Goal: Information Seeking & Learning: Learn about a topic

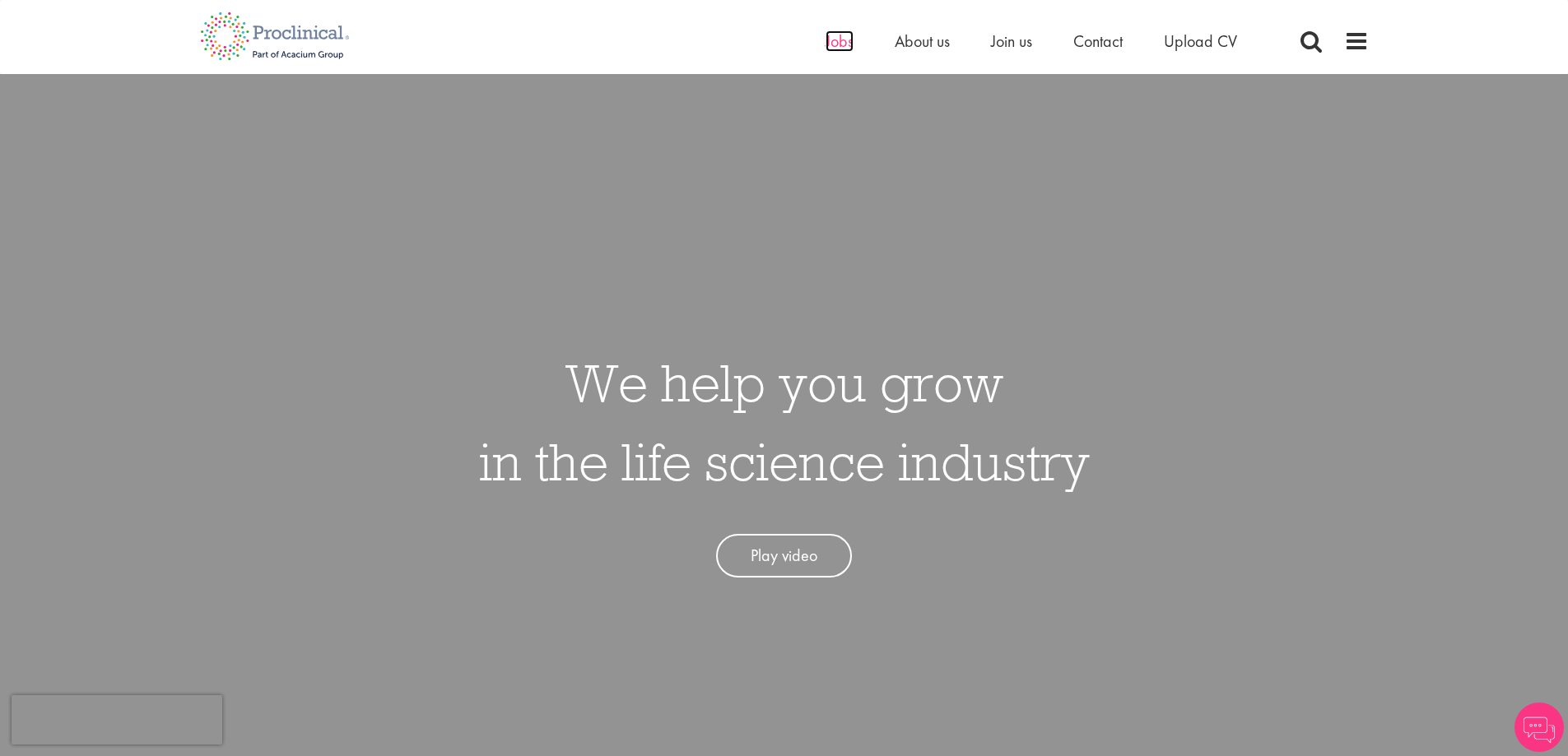
click at [842, 43] on span "Jobs" at bounding box center [840, 41] width 28 height 22
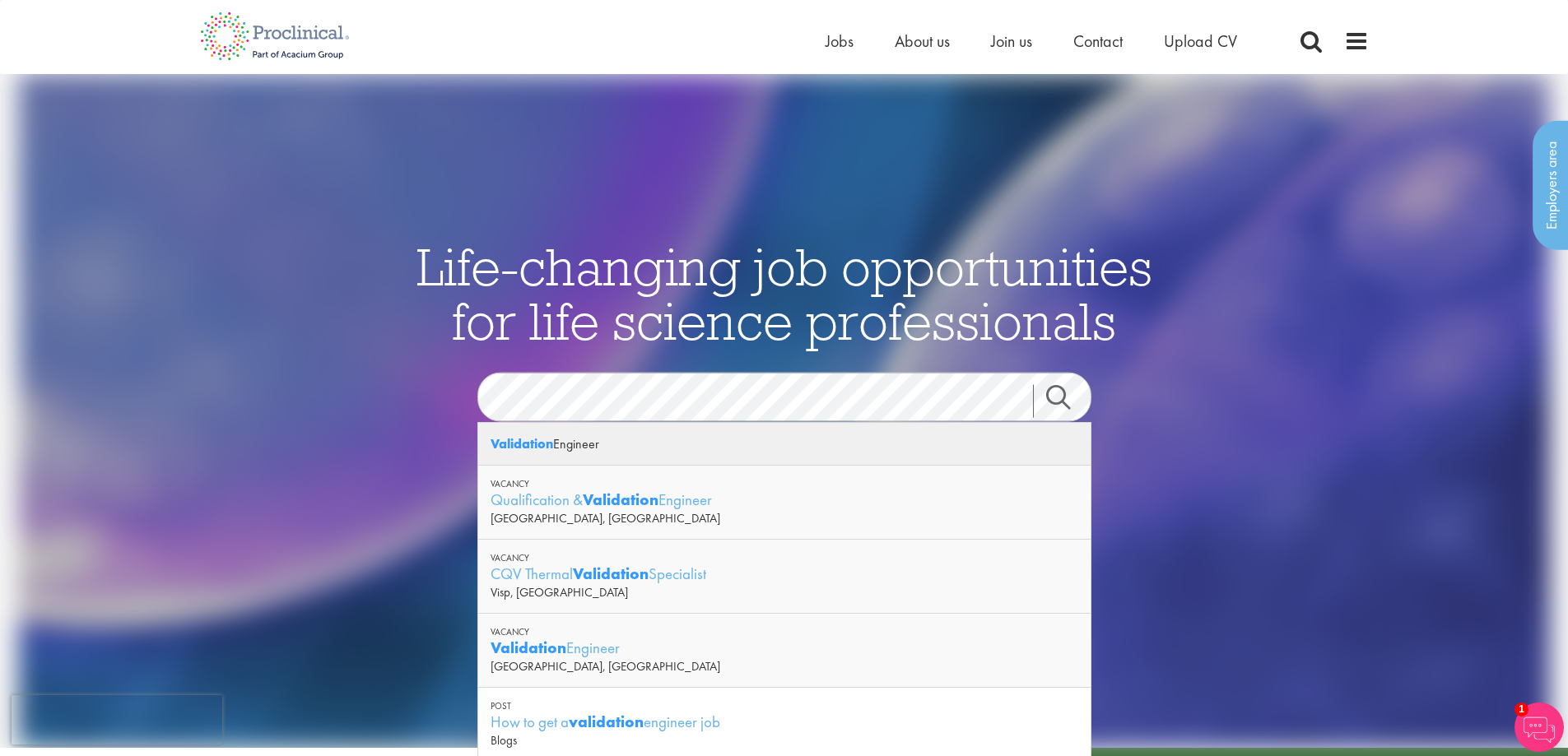
click at [581, 450] on div "Validation Engineer" at bounding box center [784, 444] width 612 height 43
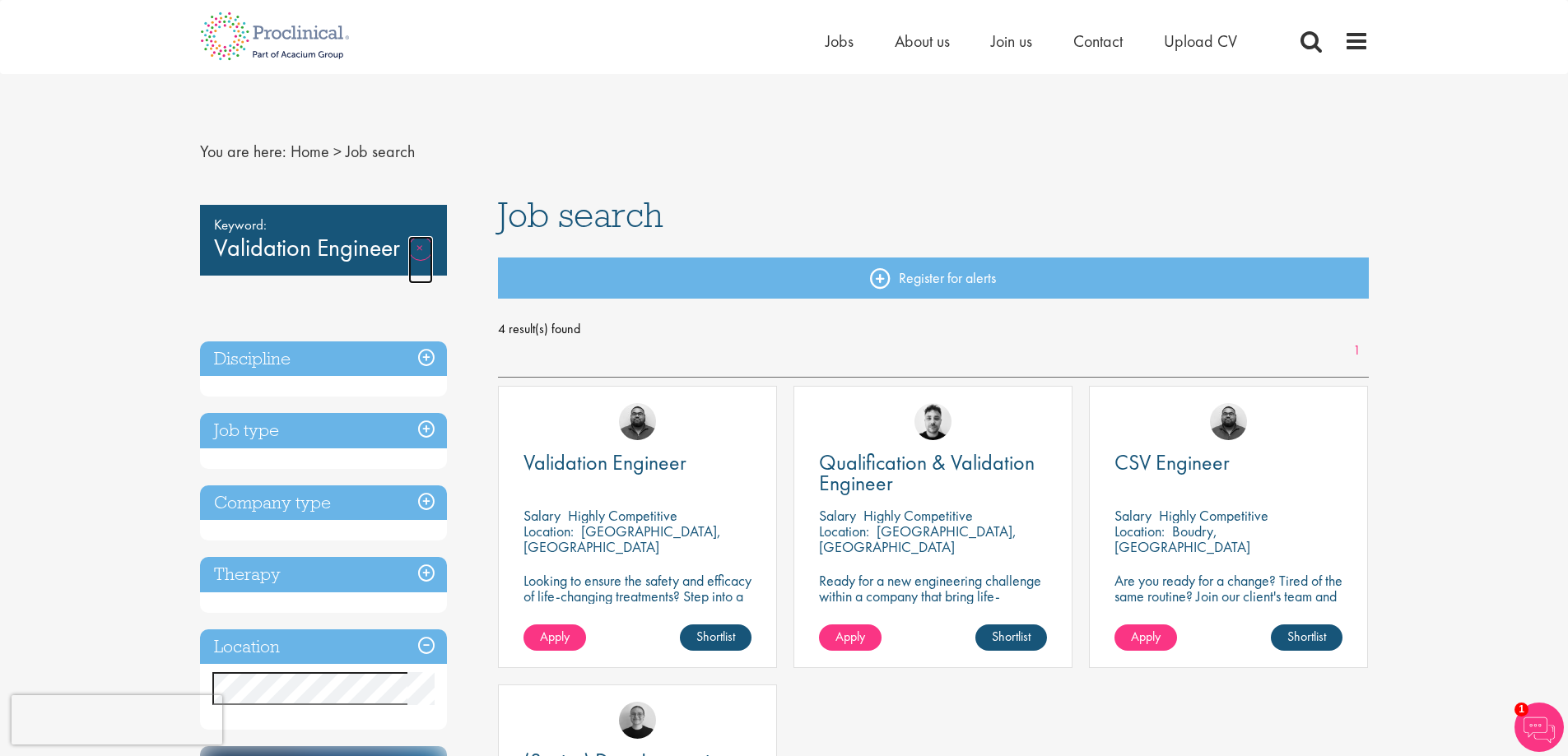
click at [422, 247] on link "Remove" at bounding box center [420, 260] width 24 height 48
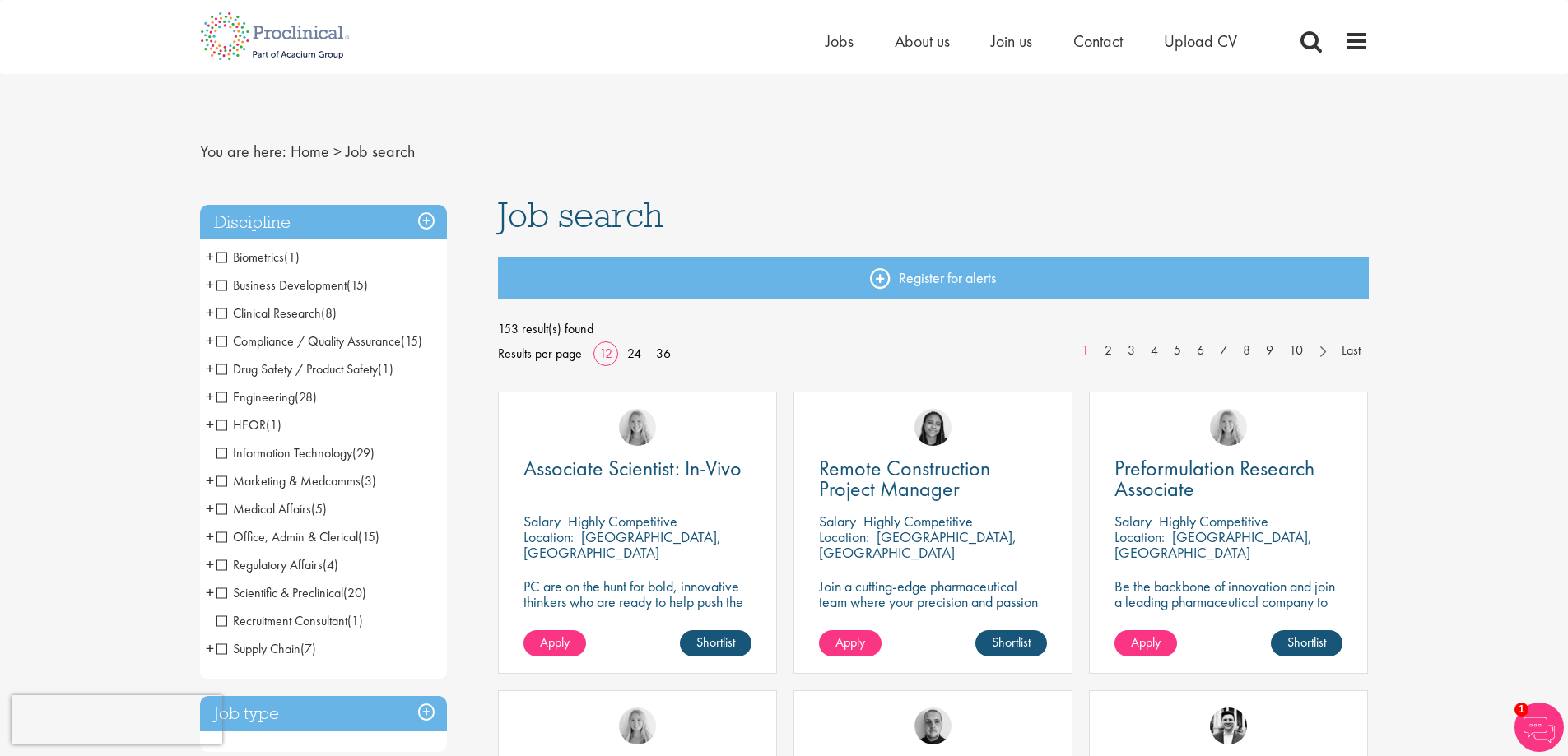
click at [300, 393] on span "(28)" at bounding box center [306, 397] width 23 height 17
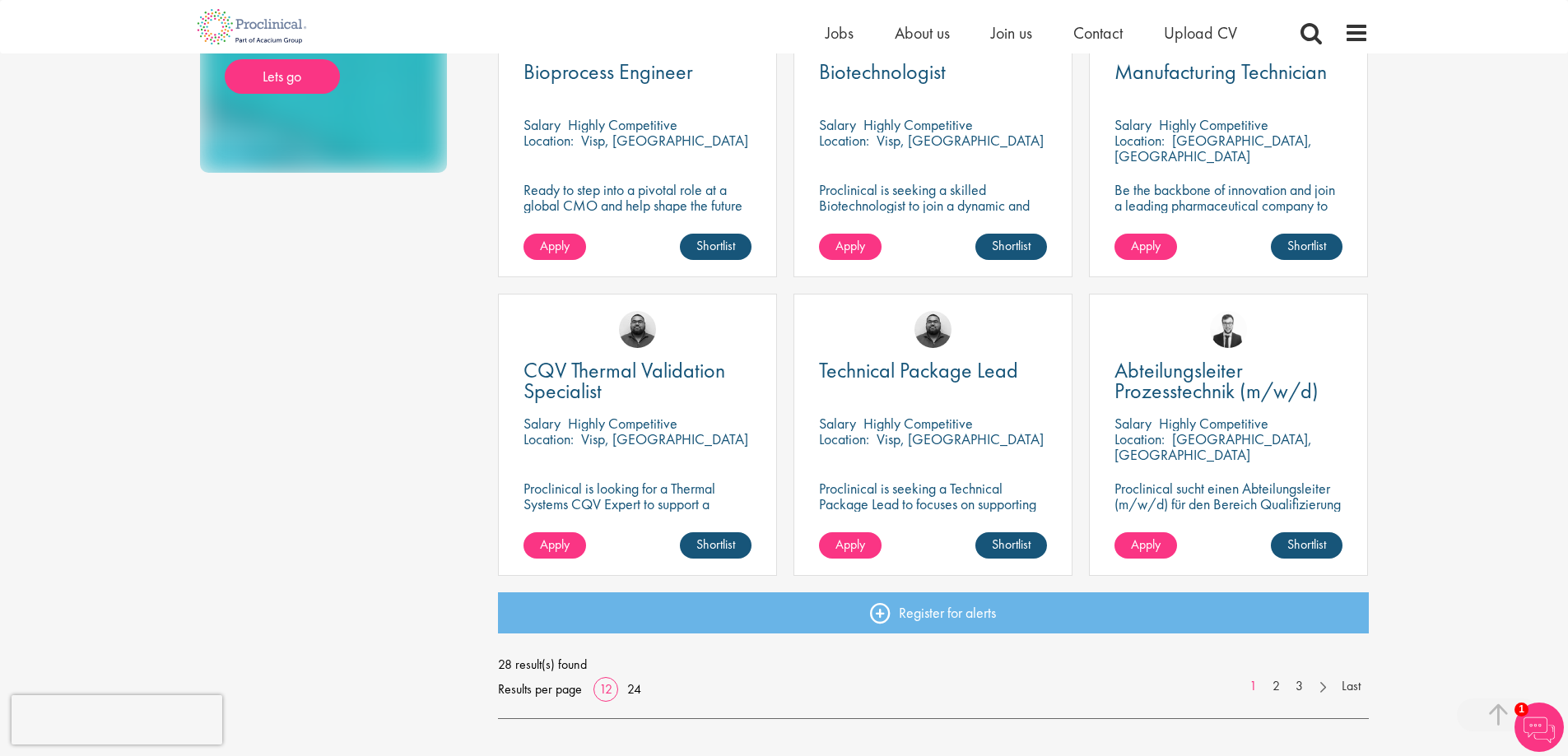
scroll to position [1234, 0]
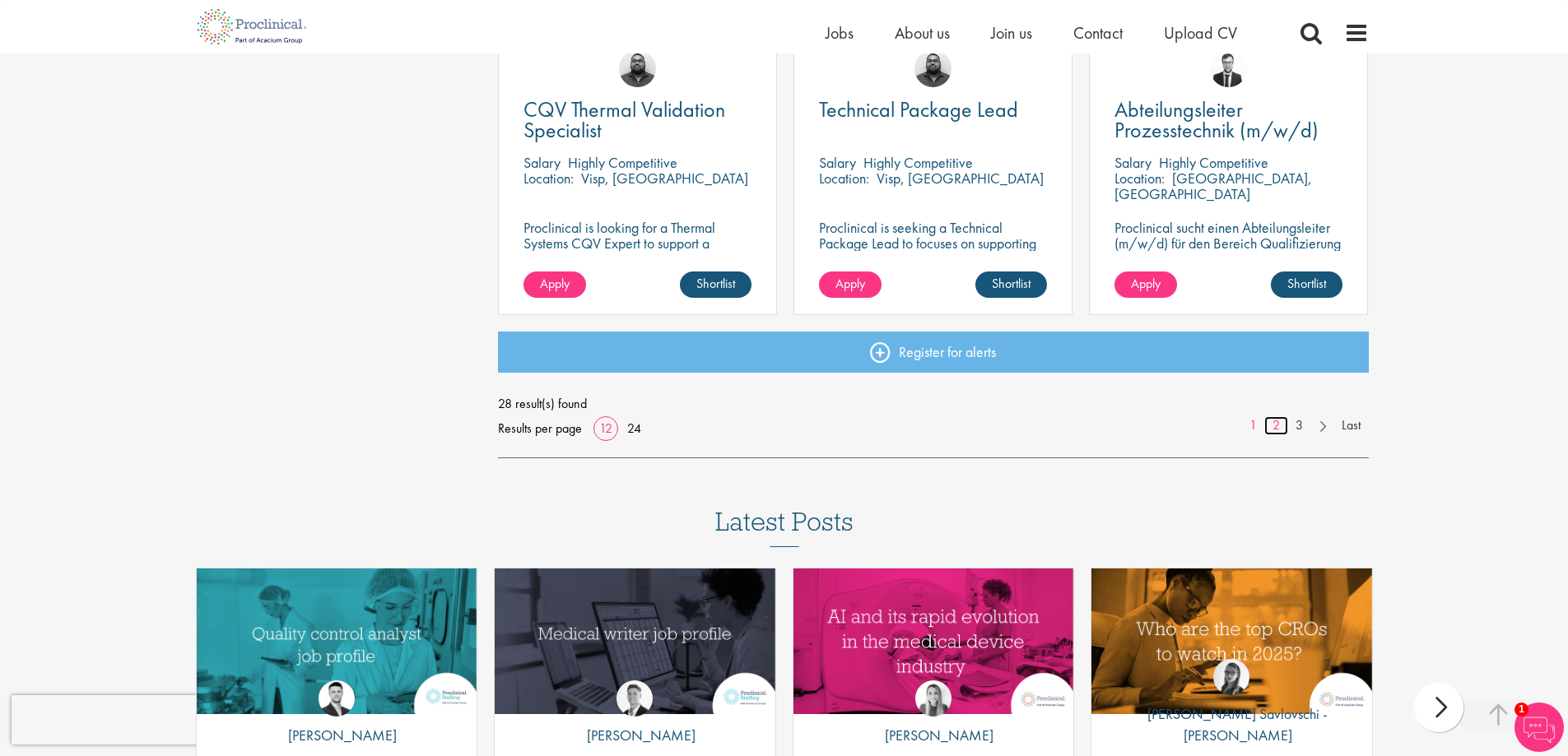
click at [1281, 423] on link "2" at bounding box center [1275, 426] width 23 height 19
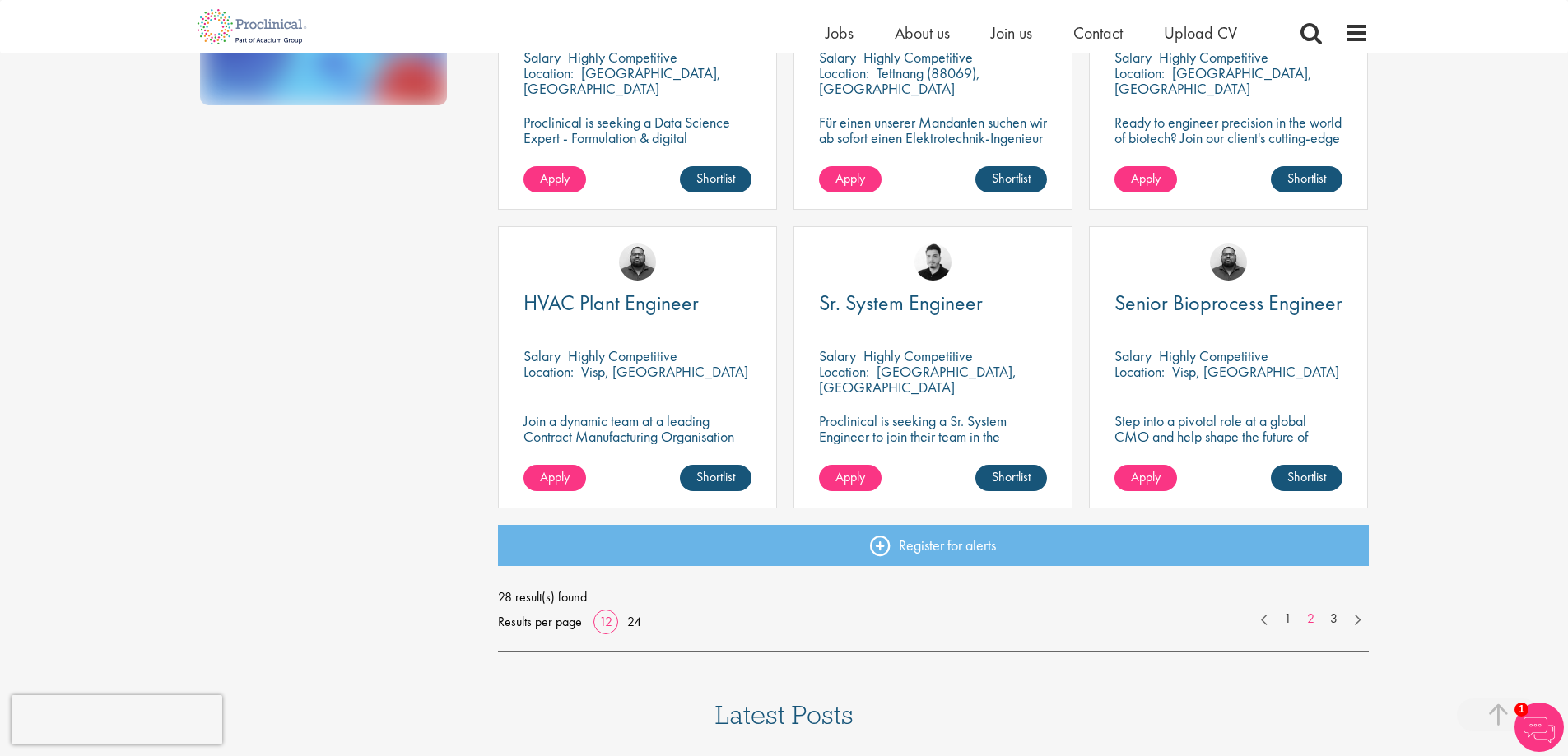
scroll to position [1069, 0]
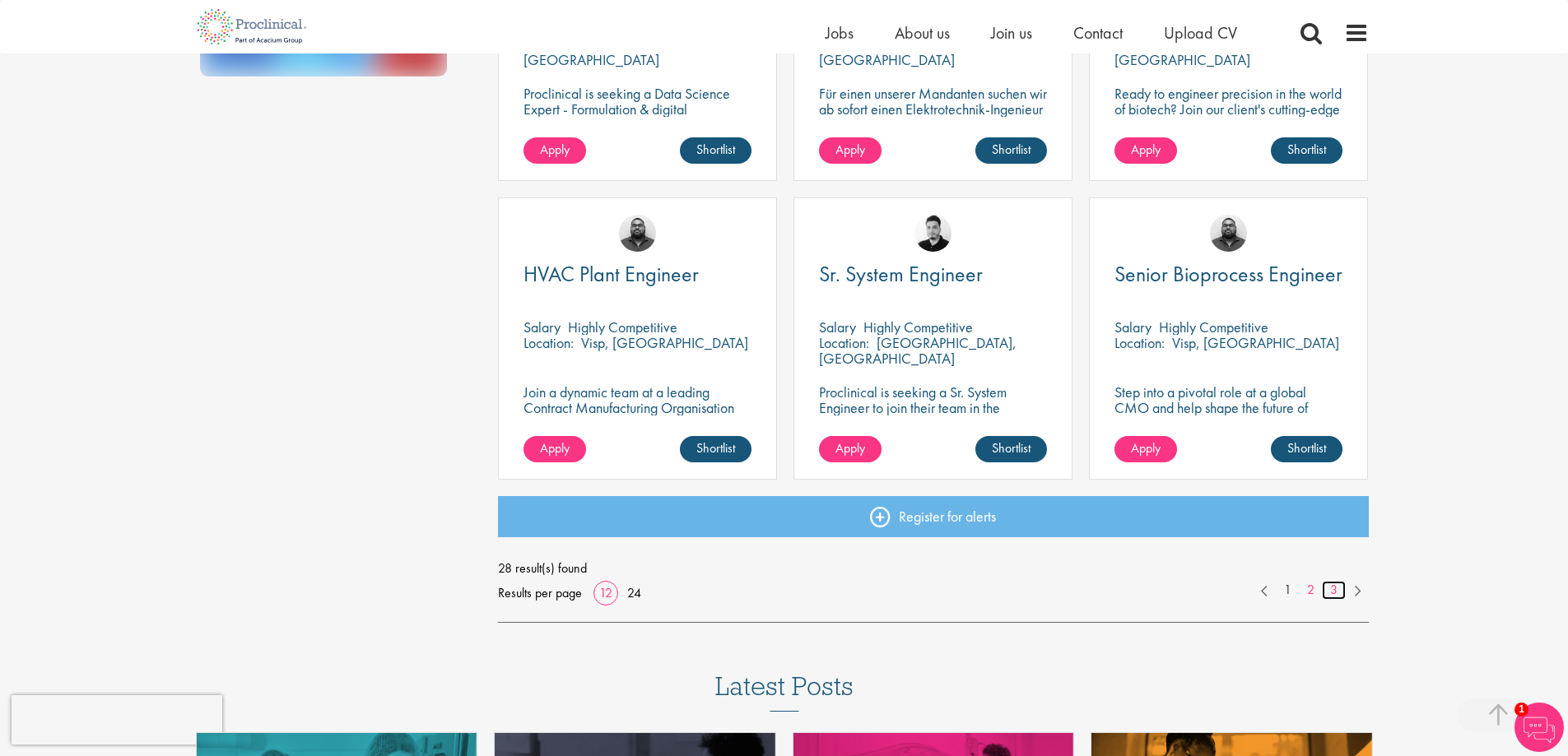
click at [1331, 594] on link "3" at bounding box center [1334, 590] width 23 height 19
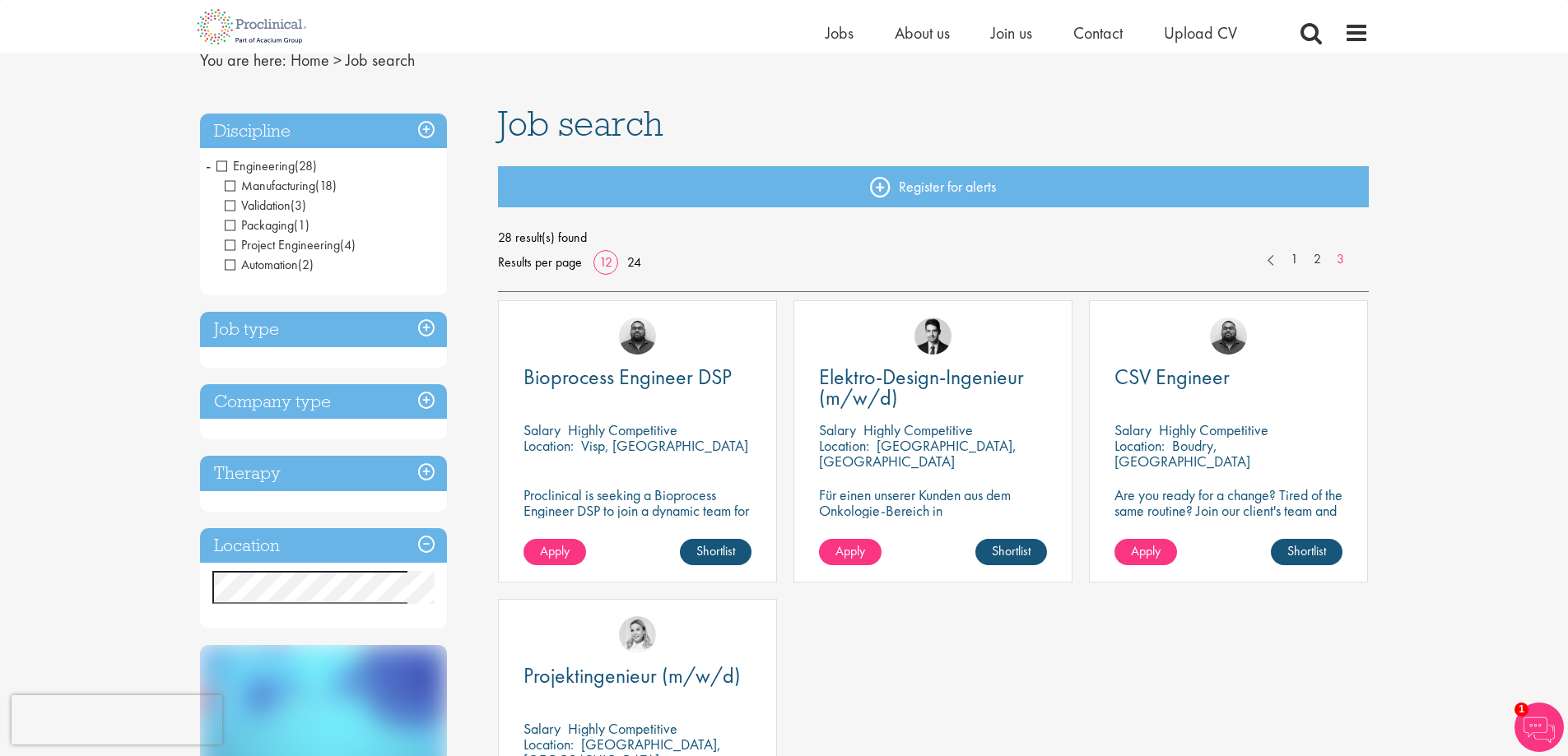
scroll to position [165, 0]
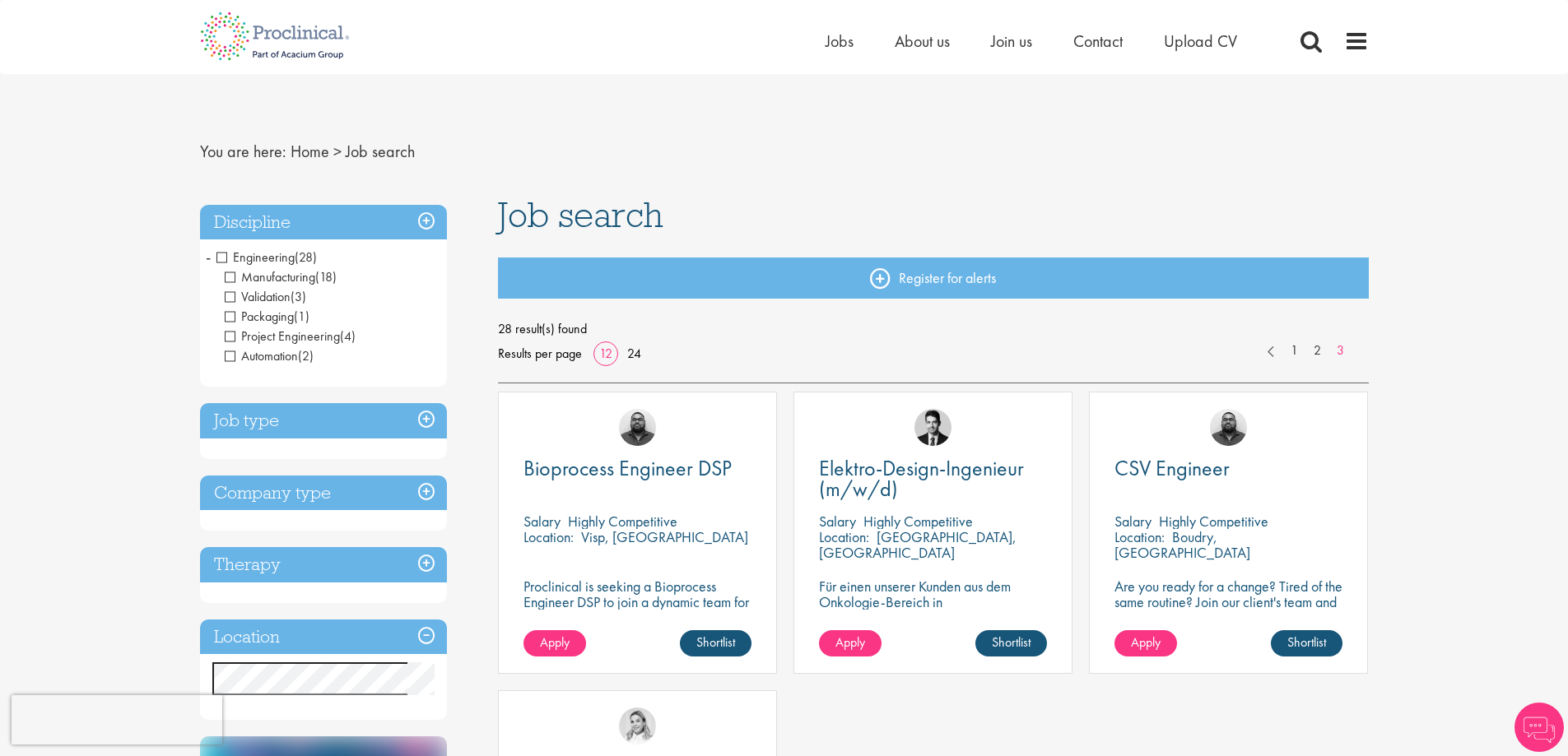
click at [208, 260] on span "-" at bounding box center [208, 257] width 5 height 24
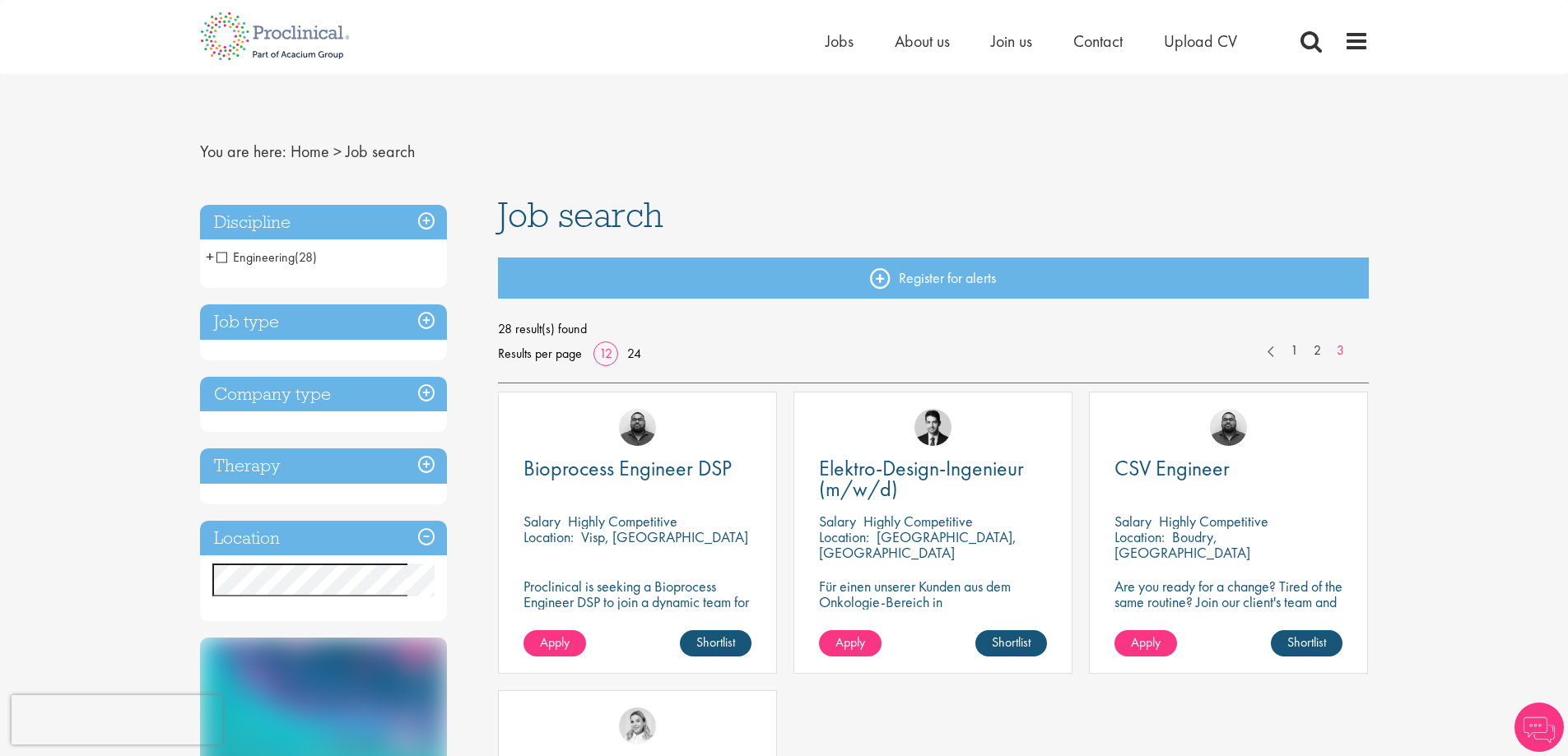
click at [208, 260] on span "+" at bounding box center [209, 257] width 8 height 24
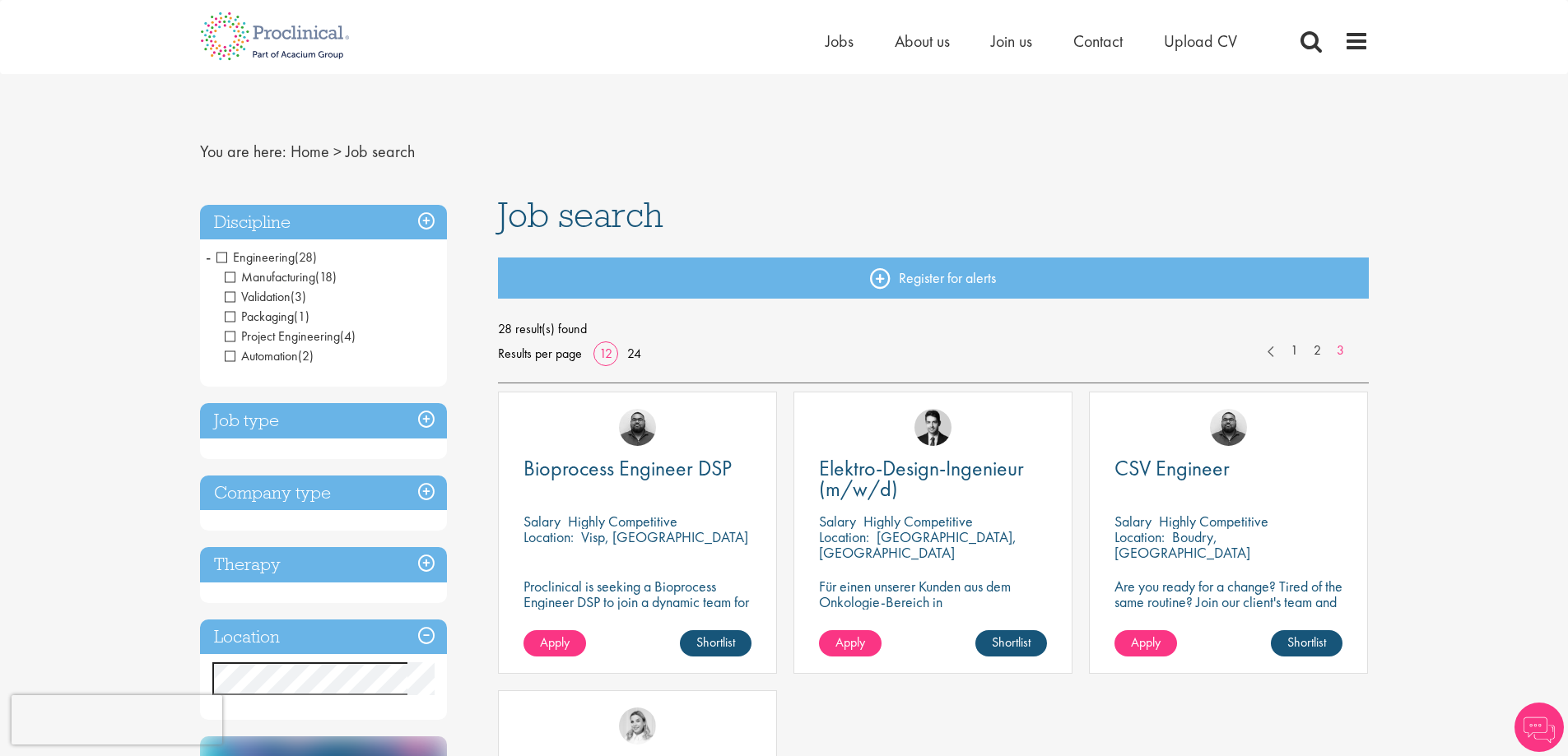
click at [222, 260] on span "Engineering" at bounding box center [255, 257] width 78 height 17
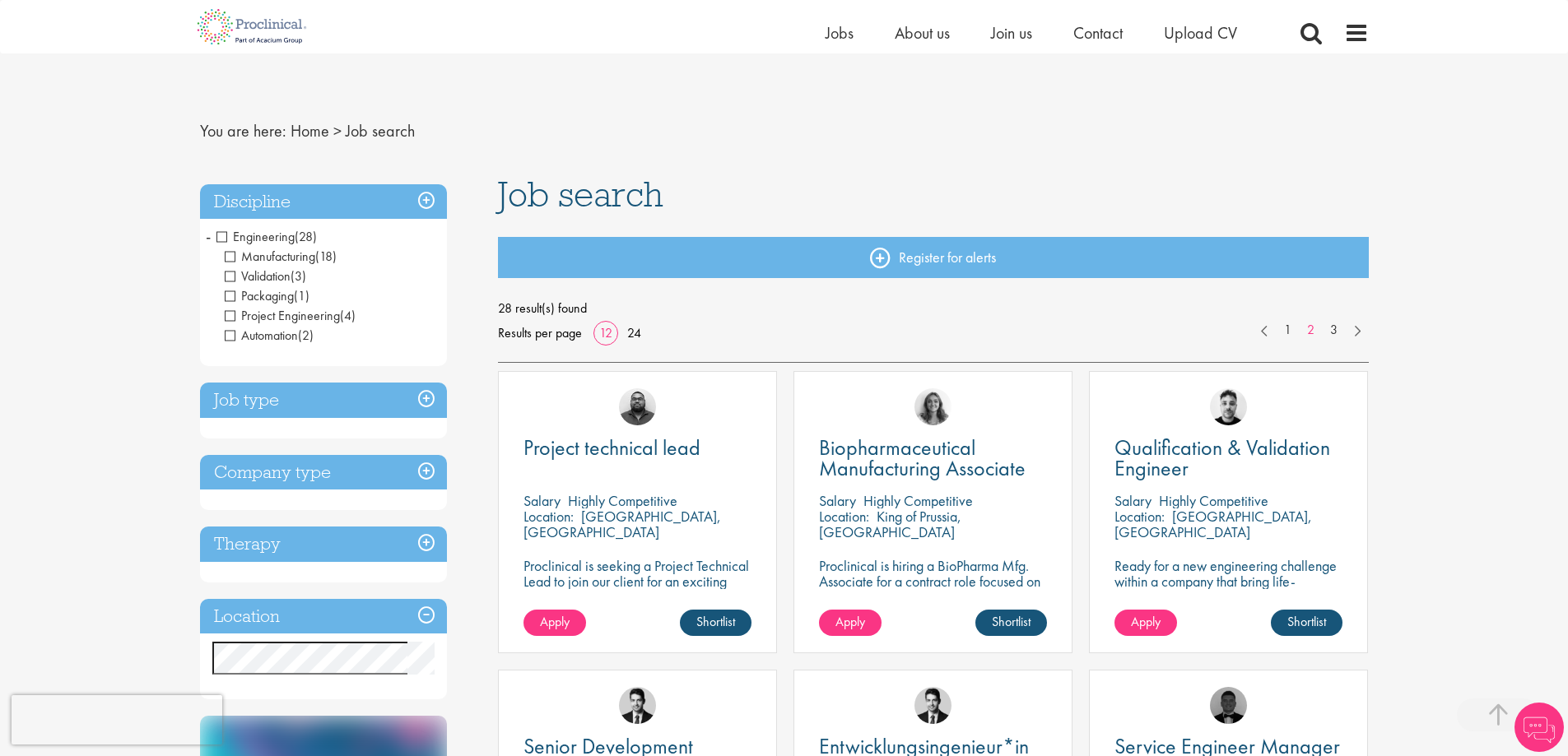
scroll to position [1109, 0]
